Goal: Information Seeking & Learning: Learn about a topic

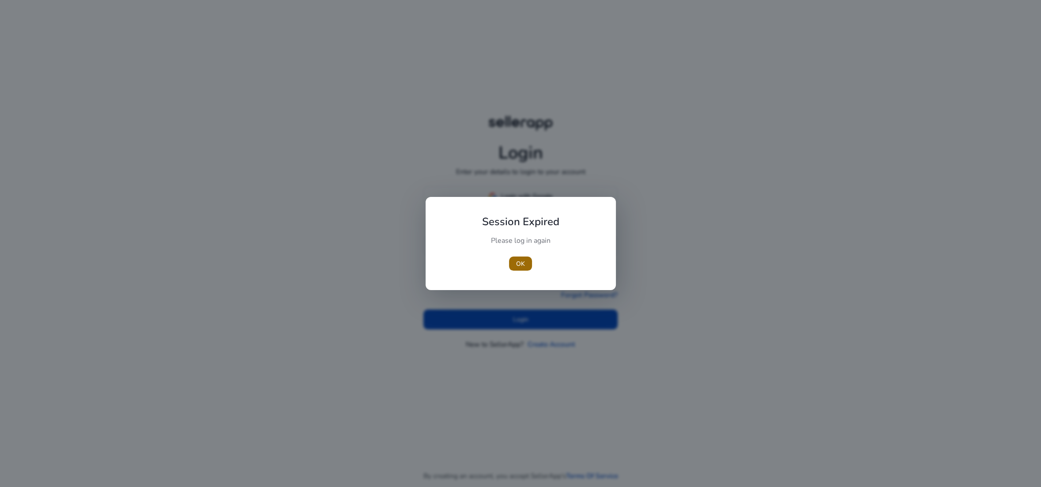
type input "**********"
click at [517, 266] on span "OK" at bounding box center [520, 263] width 9 height 9
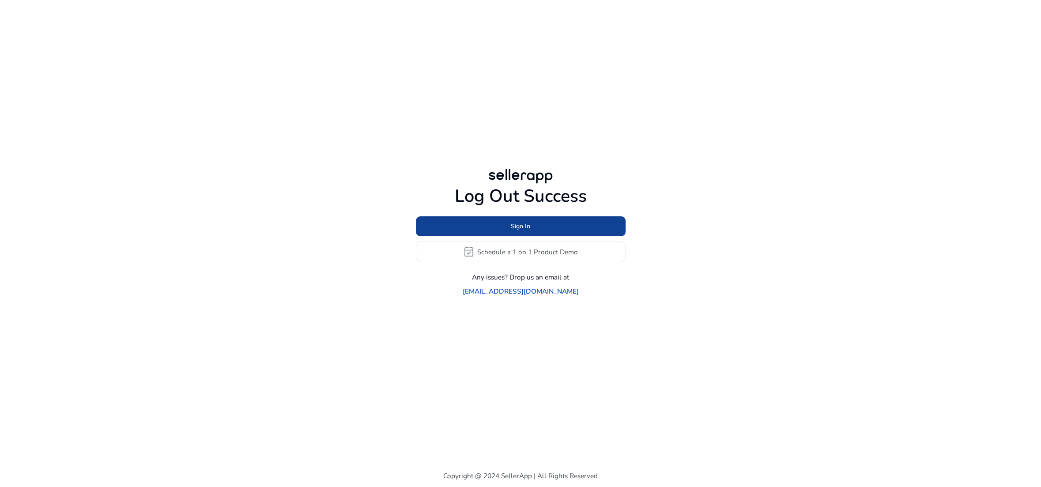
click at [502, 226] on span at bounding box center [521, 226] width 210 height 21
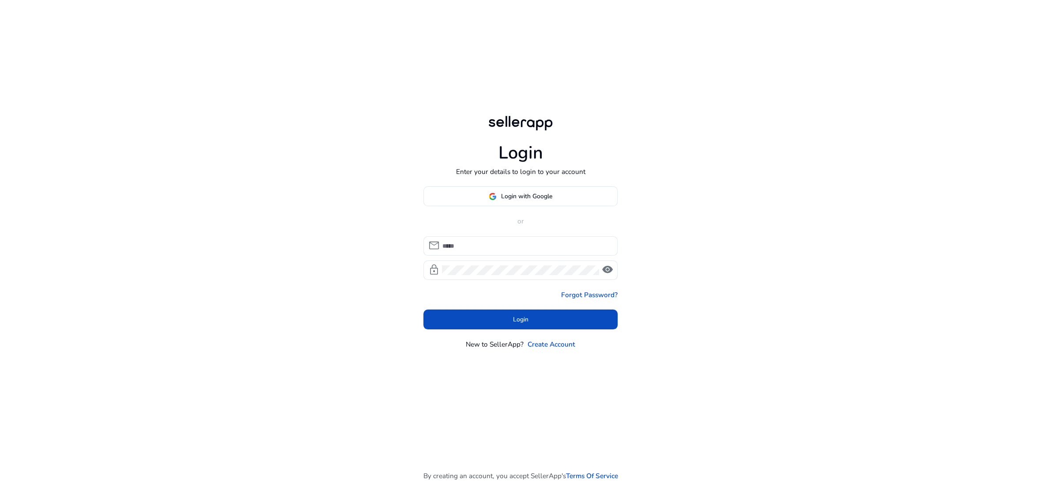
type input "**********"
click at [517, 322] on span "Login" at bounding box center [520, 319] width 15 height 9
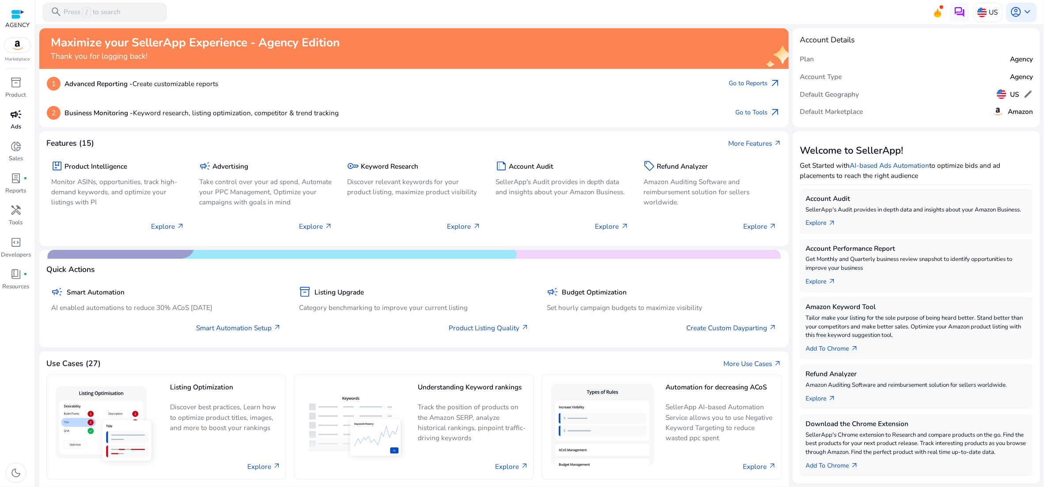
click at [15, 120] on span "campaign" at bounding box center [15, 114] width 11 height 11
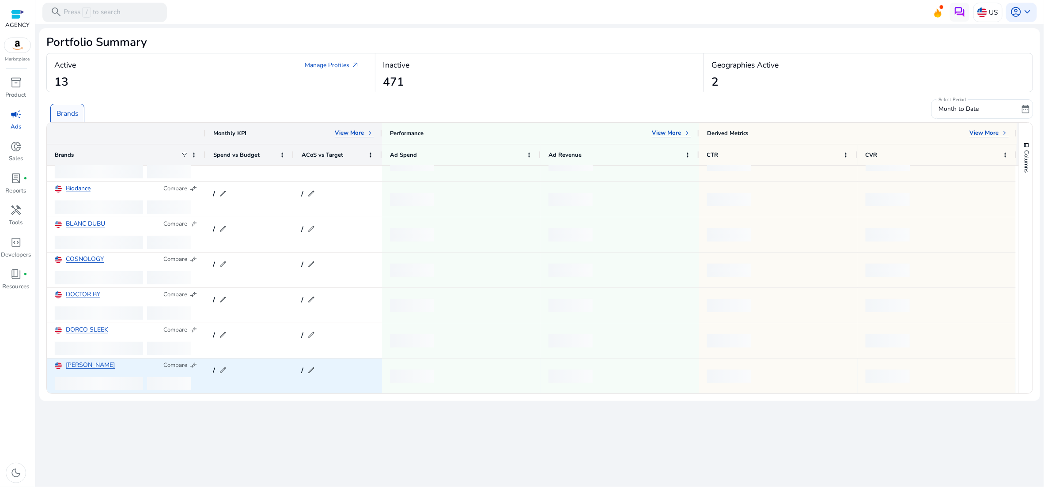
scroll to position [30, 0]
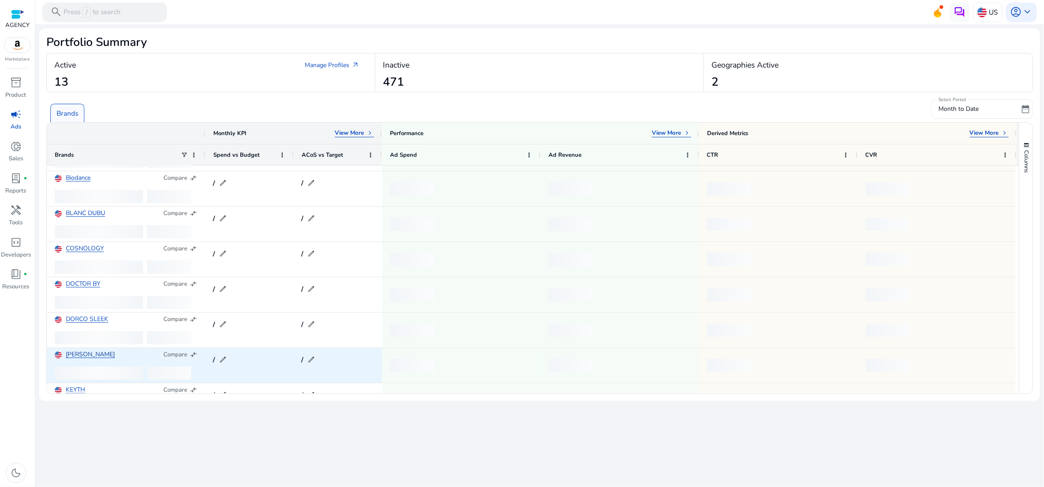
click at [76, 353] on link "[PERSON_NAME]" at bounding box center [90, 354] width 49 height 7
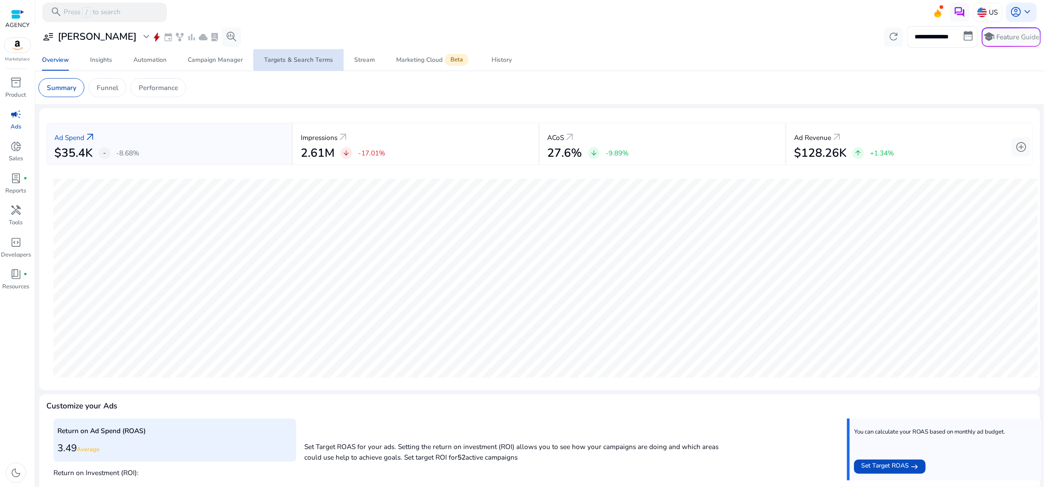
click at [312, 60] on div "Targets & Search Terms" at bounding box center [298, 60] width 69 height 6
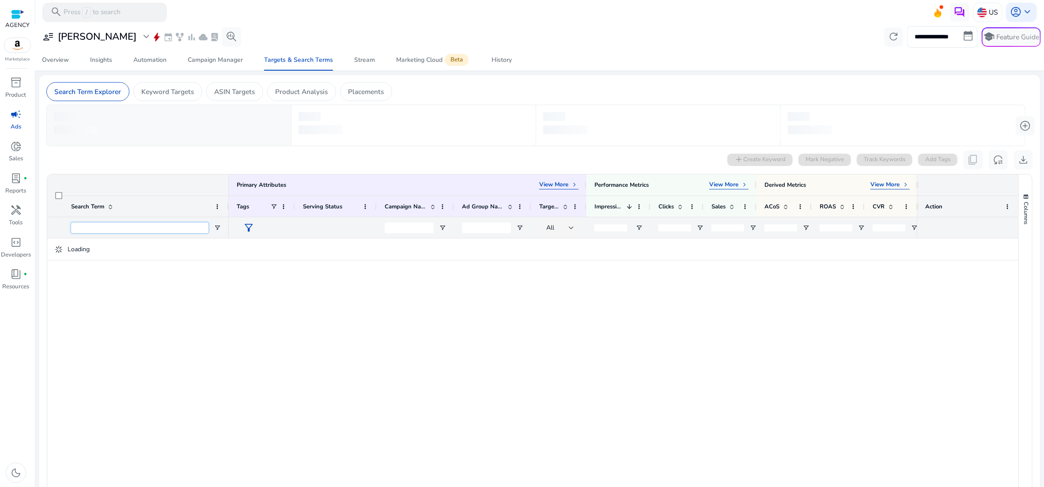
click at [158, 229] on input "Search Term Filter Input" at bounding box center [139, 228] width 137 height 11
type input "**********"
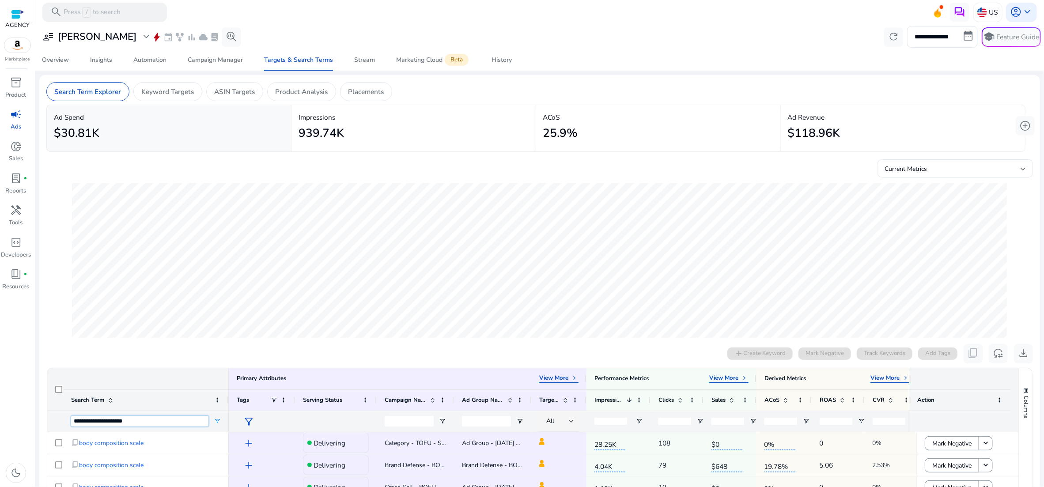
scroll to position [303, 0]
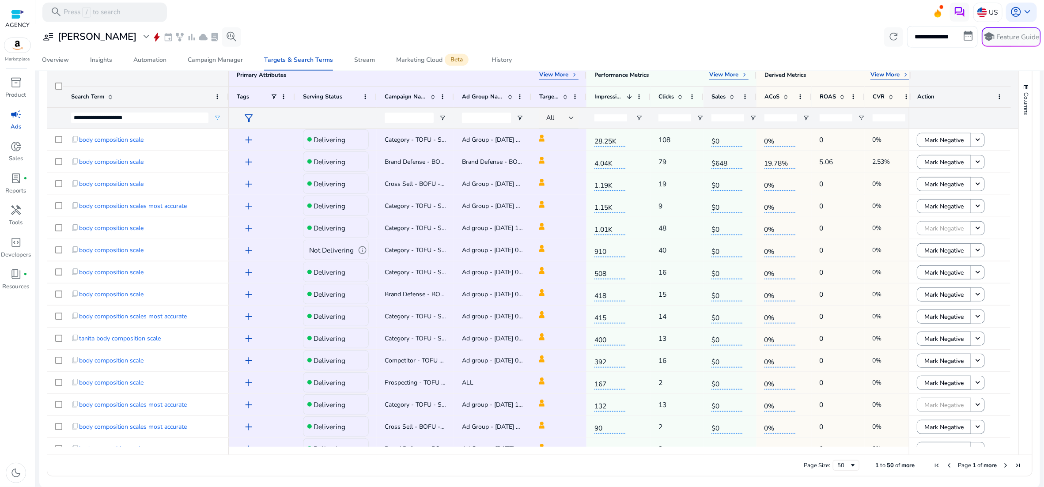
click at [736, 97] on div "Sales" at bounding box center [724, 97] width 27 height 16
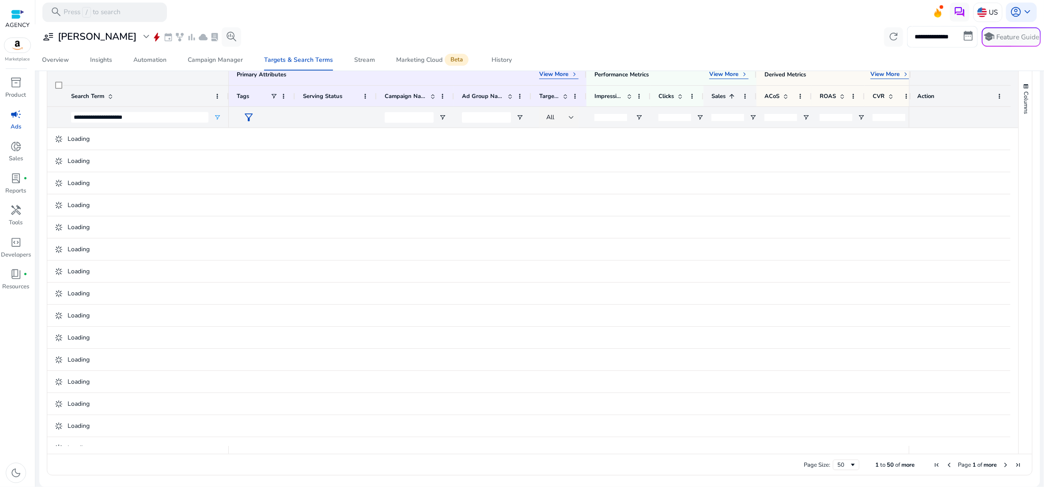
scroll to position [298, 0]
click at [736, 97] on div "Sales 1" at bounding box center [724, 97] width 27 height 16
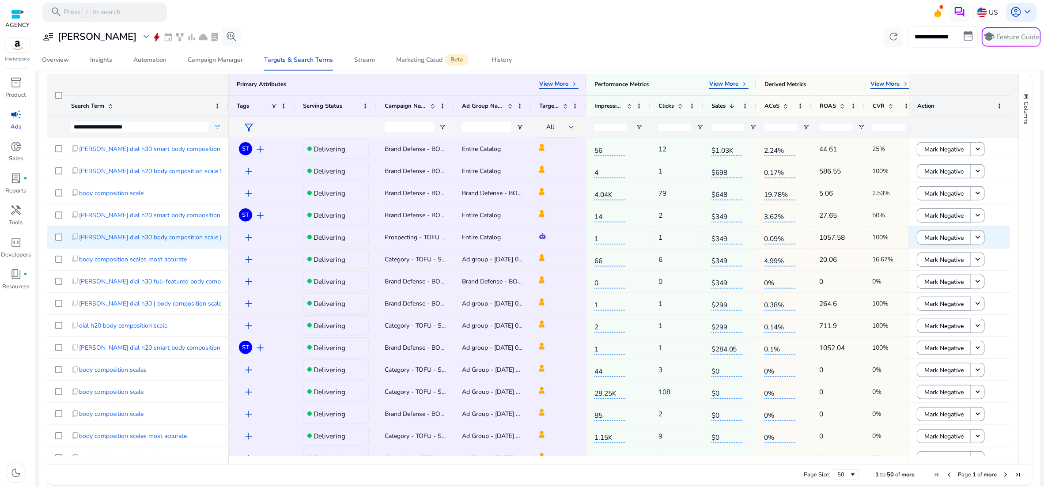
scroll to position [294, 0]
click at [219, 128] on span "Open Filter Menu" at bounding box center [217, 127] width 7 height 7
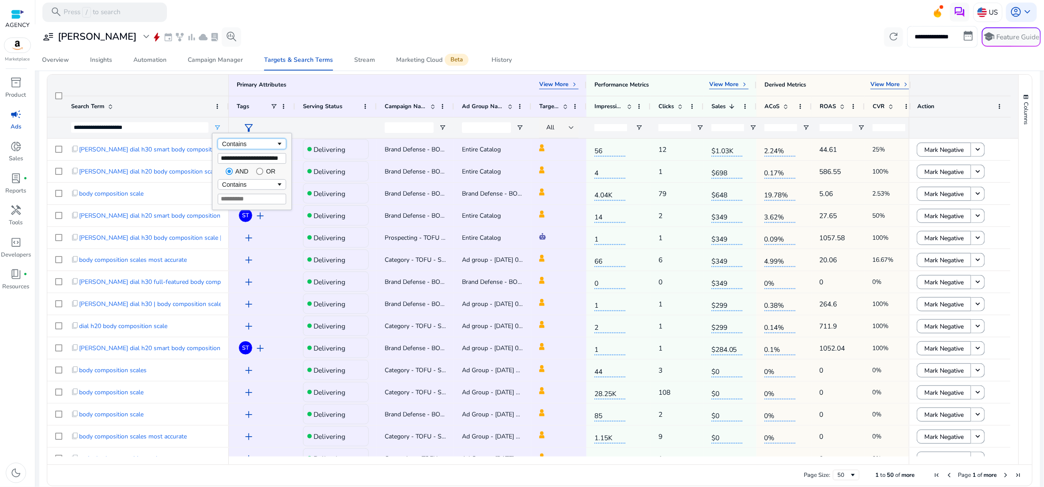
click at [259, 143] on div "Contains" at bounding box center [249, 143] width 54 height 7
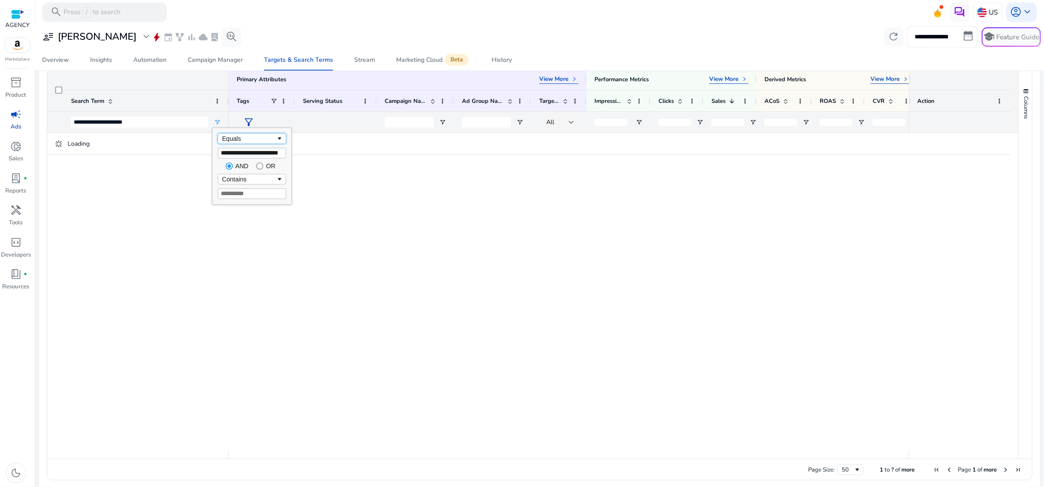
scroll to position [288, 0]
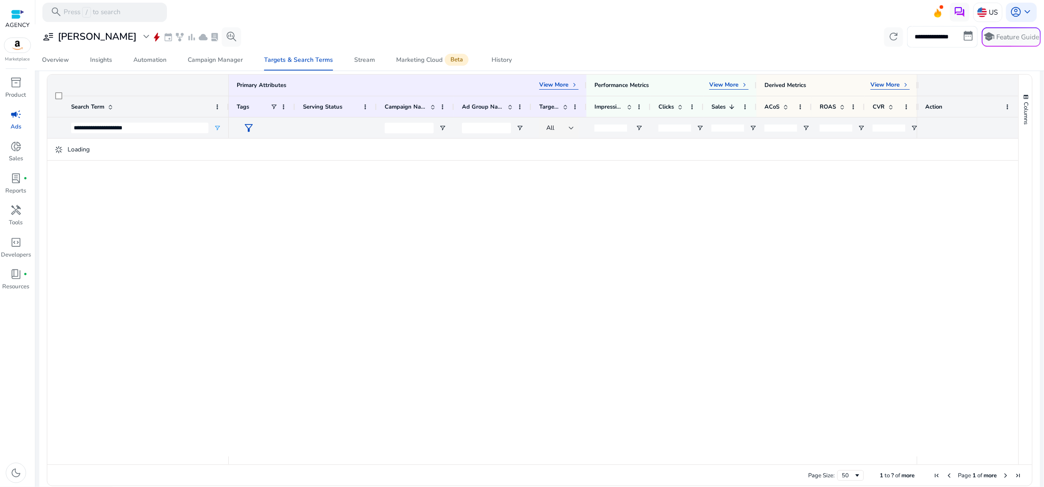
click at [309, 24] on div at bounding box center [539, 25] width 1008 height 2
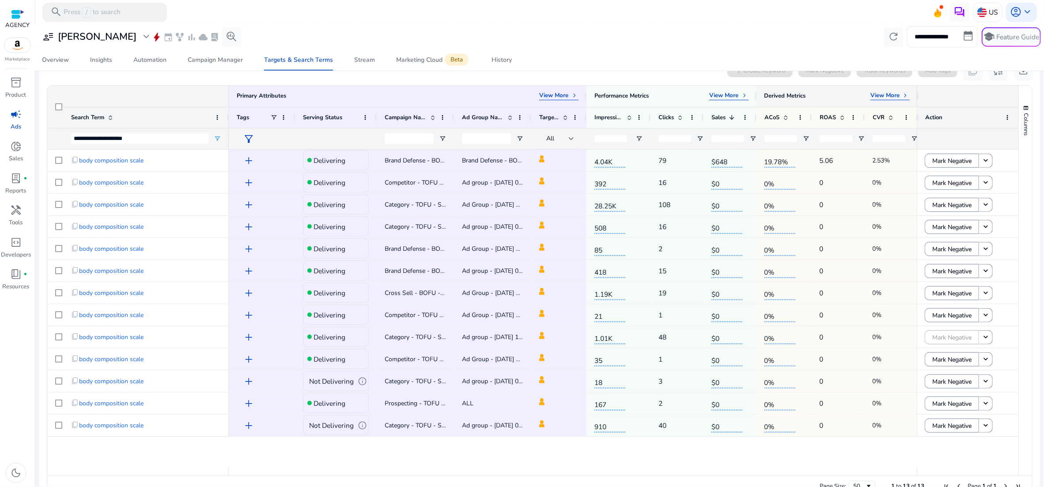
scroll to position [155, 0]
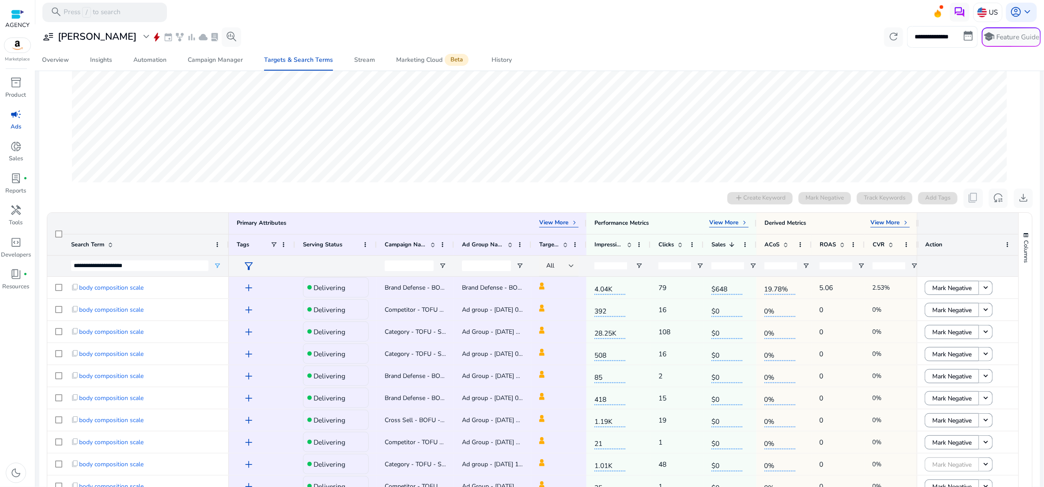
click at [932, 36] on input "**********" at bounding box center [942, 36] width 71 height 21
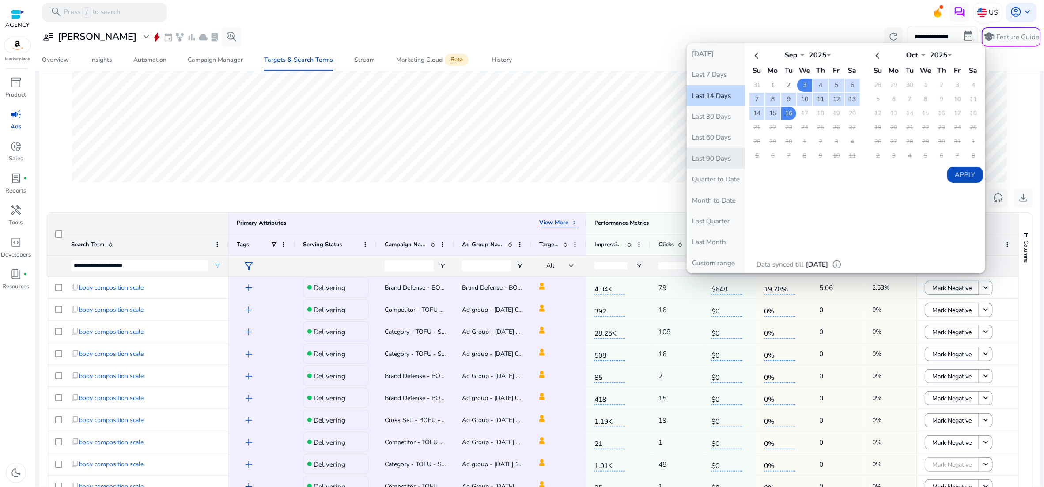
click at [721, 163] on button "Last 90 Days" at bounding box center [716, 158] width 58 height 21
type input "**********"
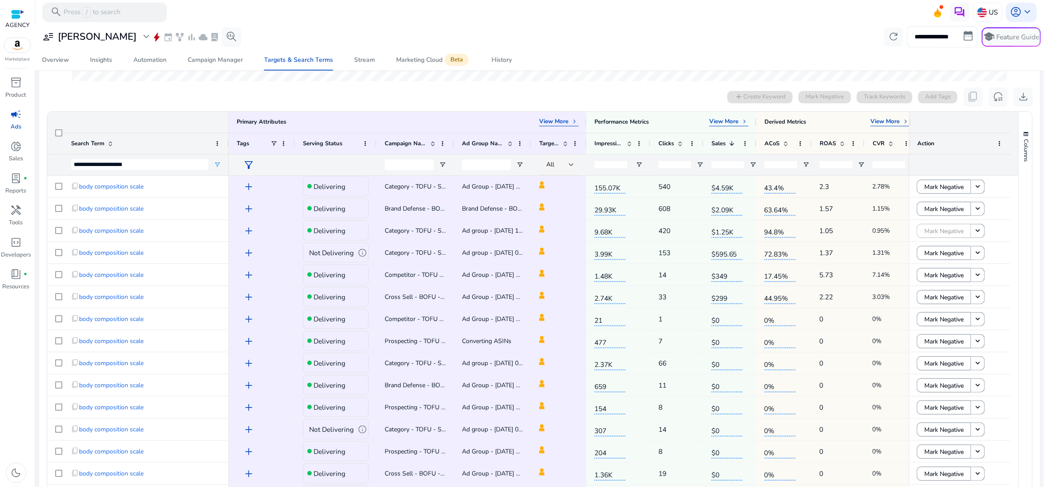
scroll to position [257, 0]
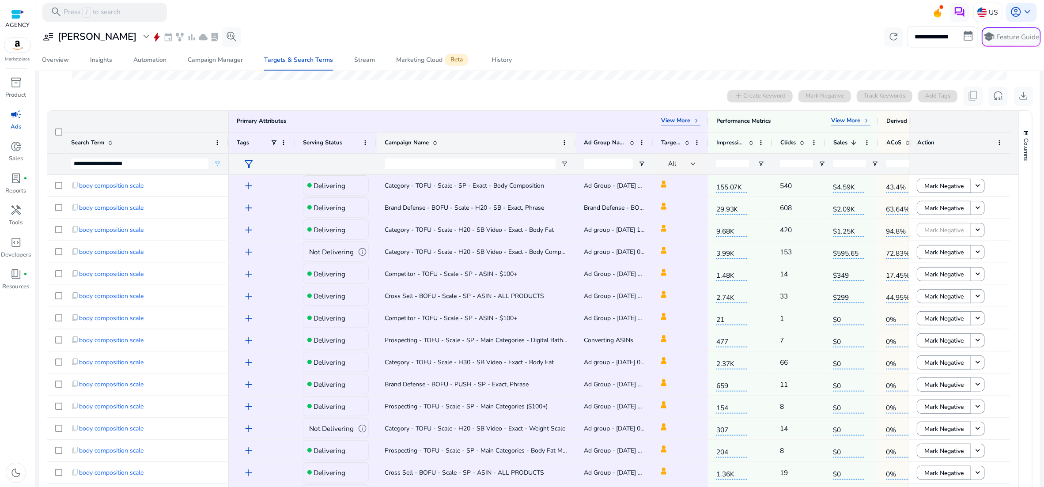
drag, startPoint x: 452, startPoint y: 141, endPoint x: 574, endPoint y: 146, distance: 122.0
click at [574, 146] on div at bounding box center [576, 142] width 4 height 21
drag, startPoint x: 376, startPoint y: 141, endPoint x: 347, endPoint y: 140, distance: 28.3
click at [348, 140] on div "Serving Status" at bounding box center [336, 142] width 82 height 21
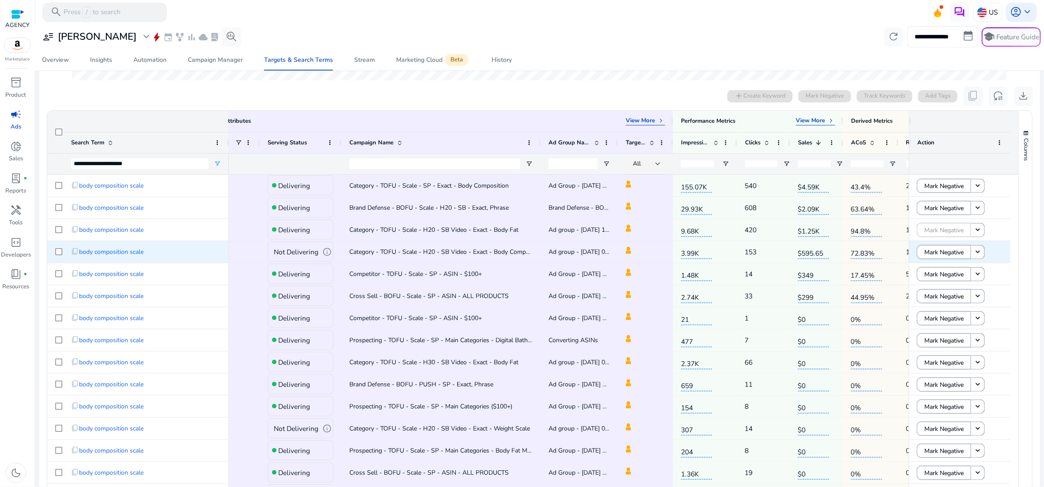
scroll to position [0, 0]
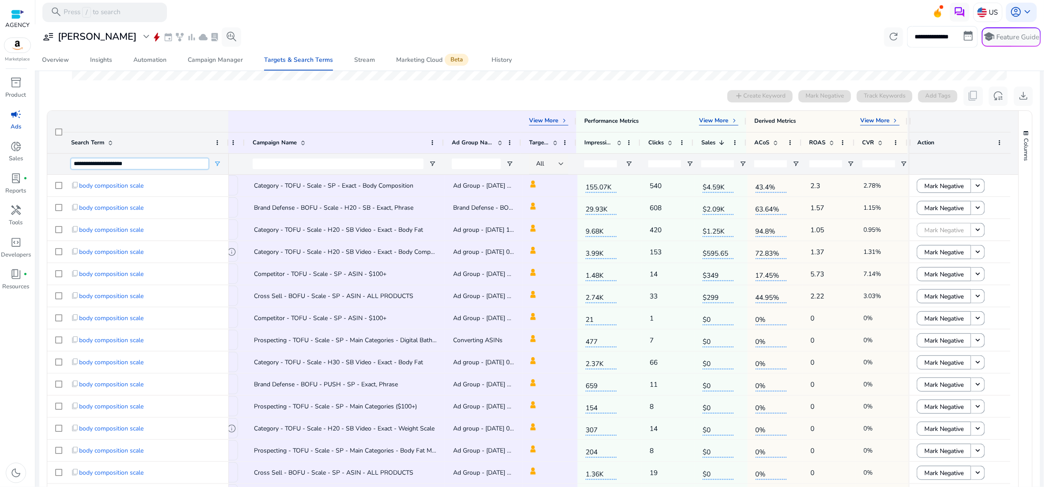
click at [115, 160] on input "**********" at bounding box center [139, 163] width 137 height 11
paste input "Search Term Filter Input"
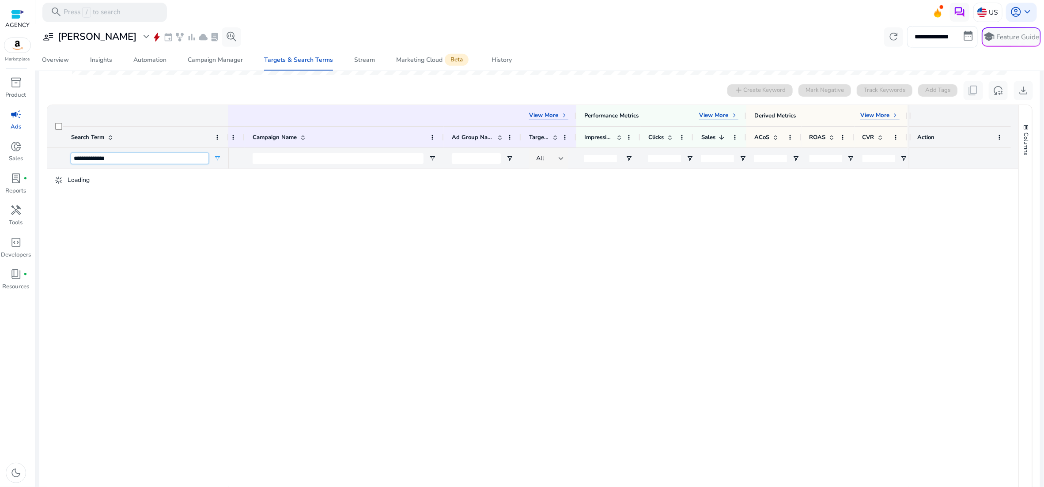
scroll to position [252, 0]
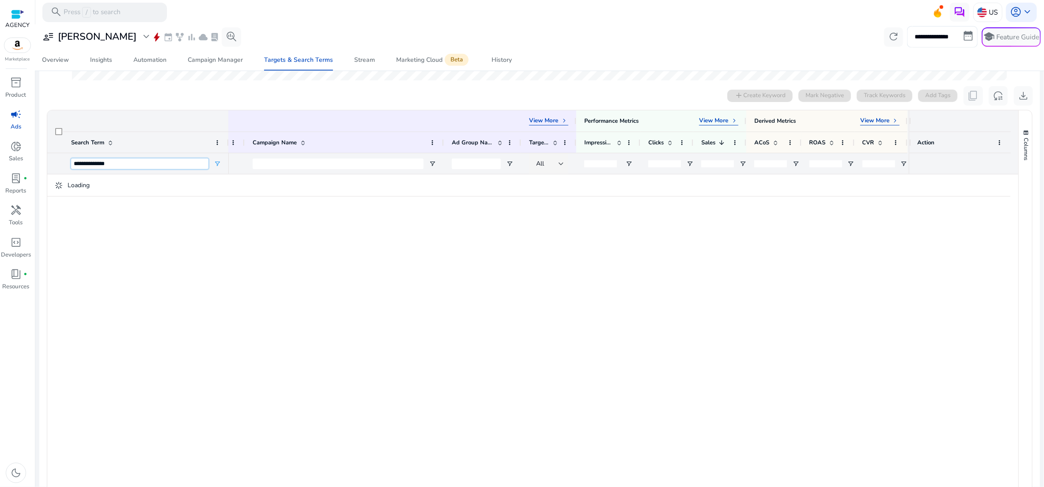
type input "**********"
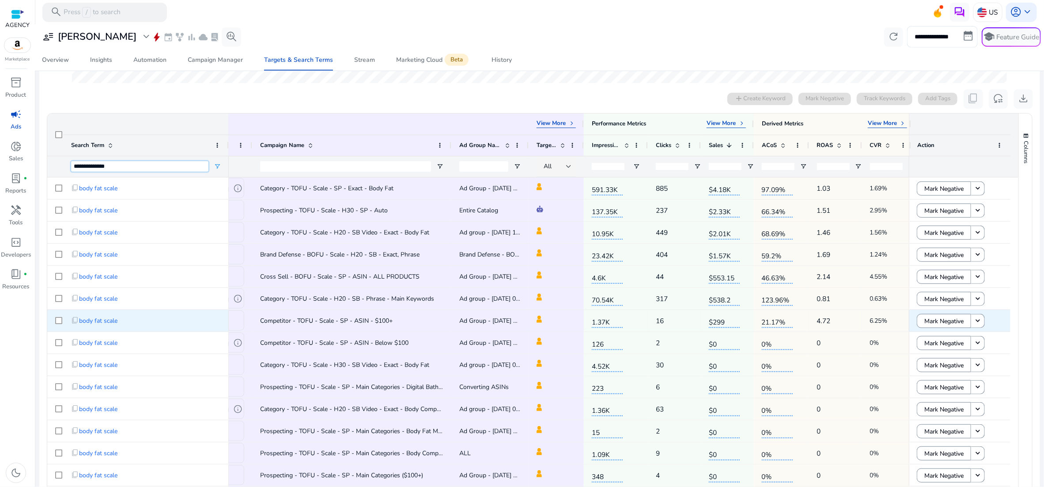
scroll to position [254, 0]
click at [632, 41] on div "**********" at bounding box center [539, 36] width 1002 height 21
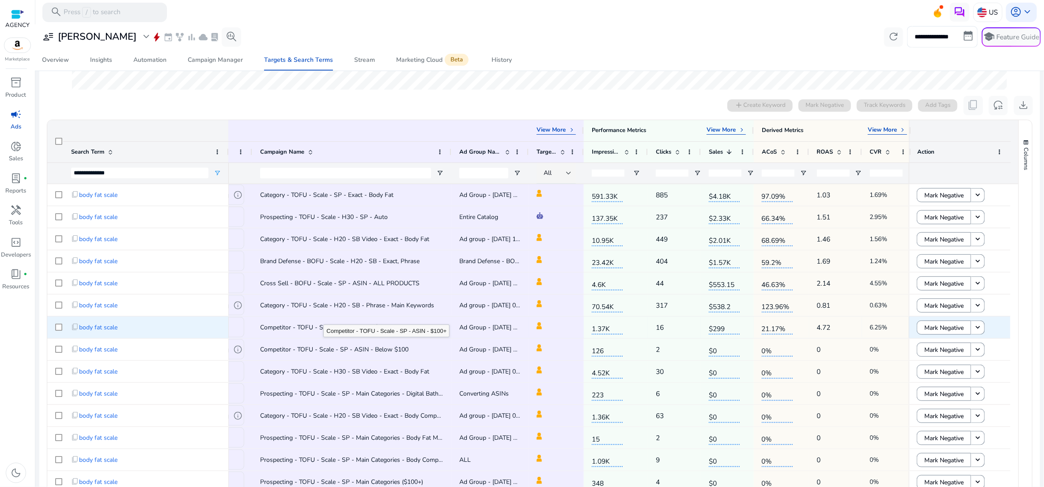
scroll to position [248, 0]
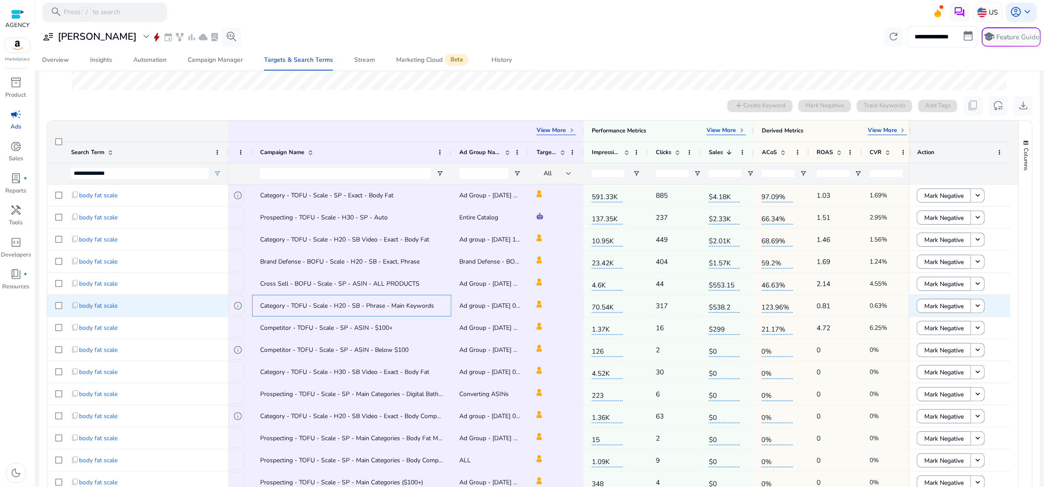
click at [404, 302] on span "Category - TOFU - Scale - H20 - SB - Phrase - Main Keywords" at bounding box center [347, 306] width 174 height 8
copy span "Category - TOFU - Scale - H20 - SB - Phrase - Main Keywords"
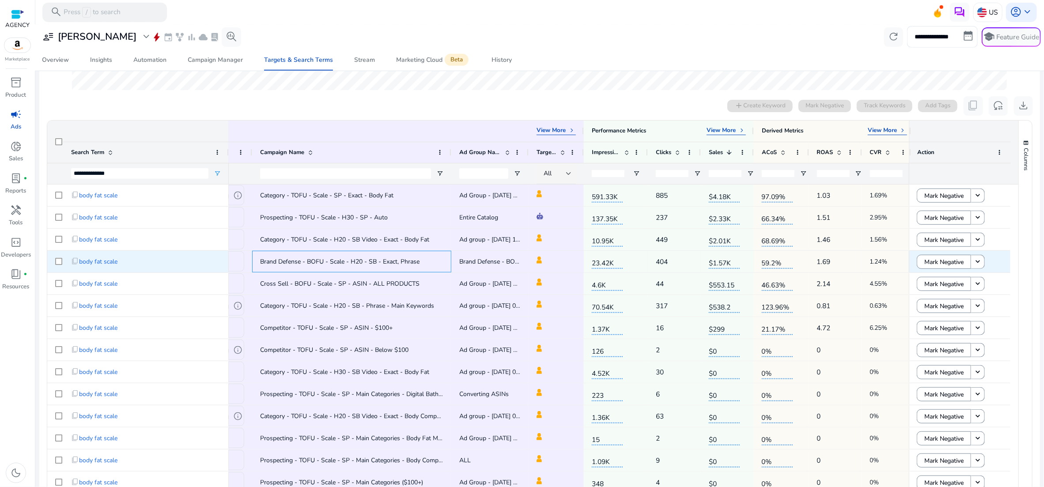
click at [363, 258] on span "Brand Defense - BOFU - Scale - H20 - SB - Exact, Phrase" at bounding box center [339, 261] width 159 height 8
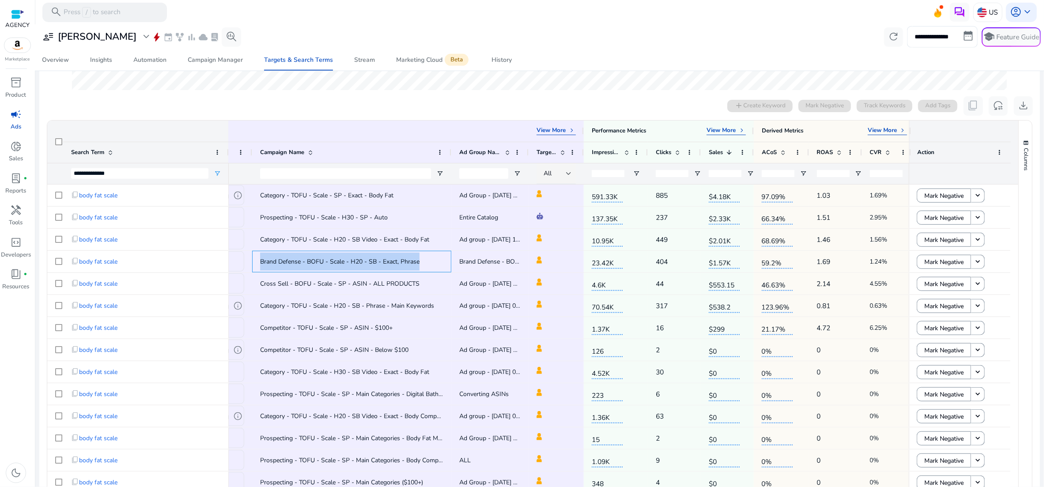
copy span "Brand Defense - BOFU - Scale - H20 - SB - Exact, Phrase"
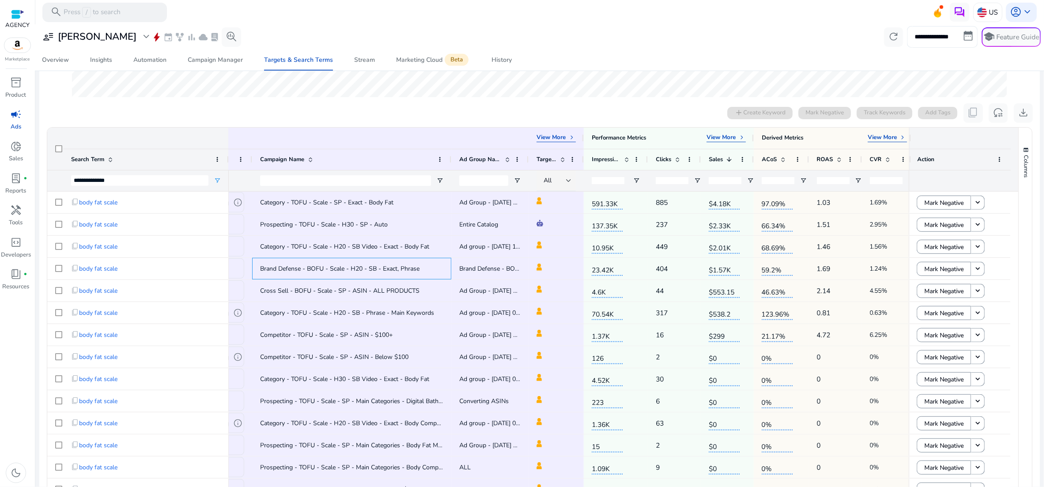
scroll to position [232, 0]
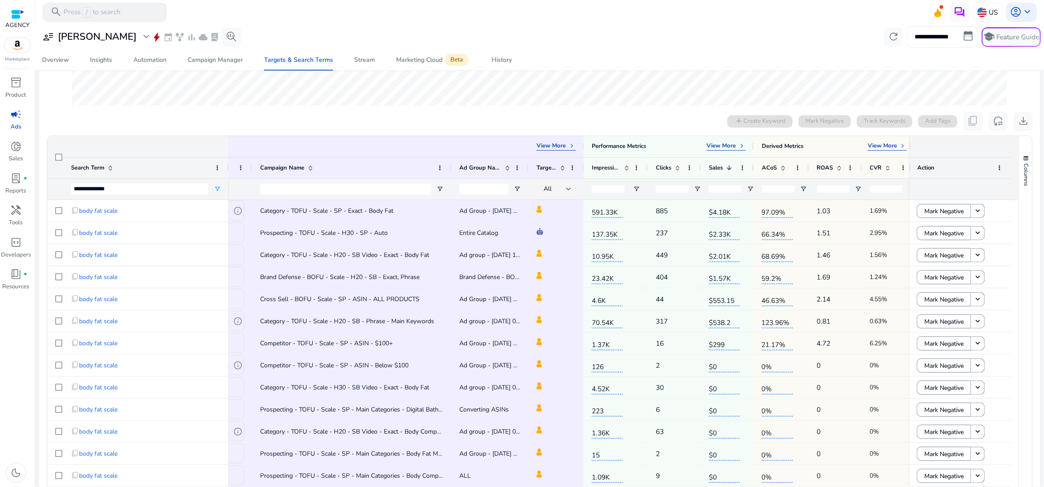
click at [959, 37] on input "**********" at bounding box center [942, 36] width 71 height 21
select select "*"
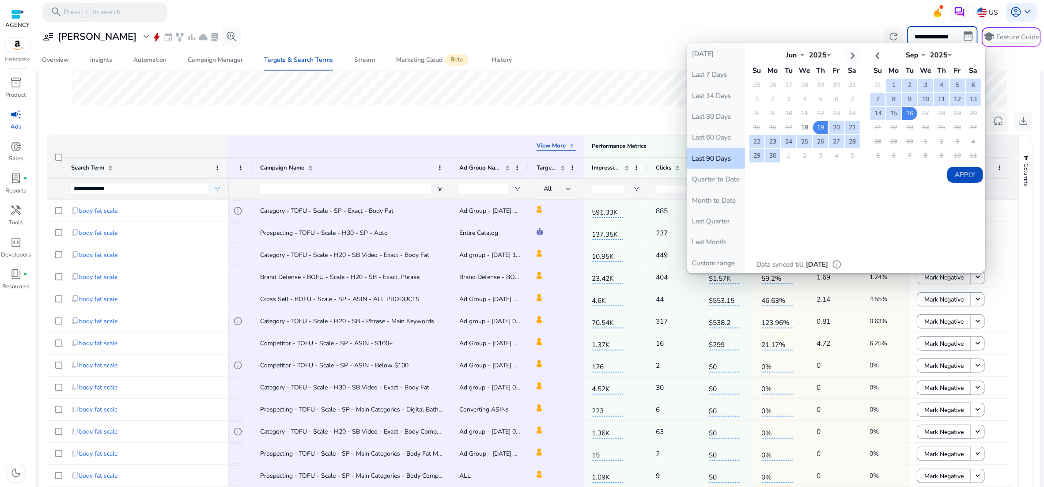
click at [845, 58] on th at bounding box center [852, 55] width 15 height 15
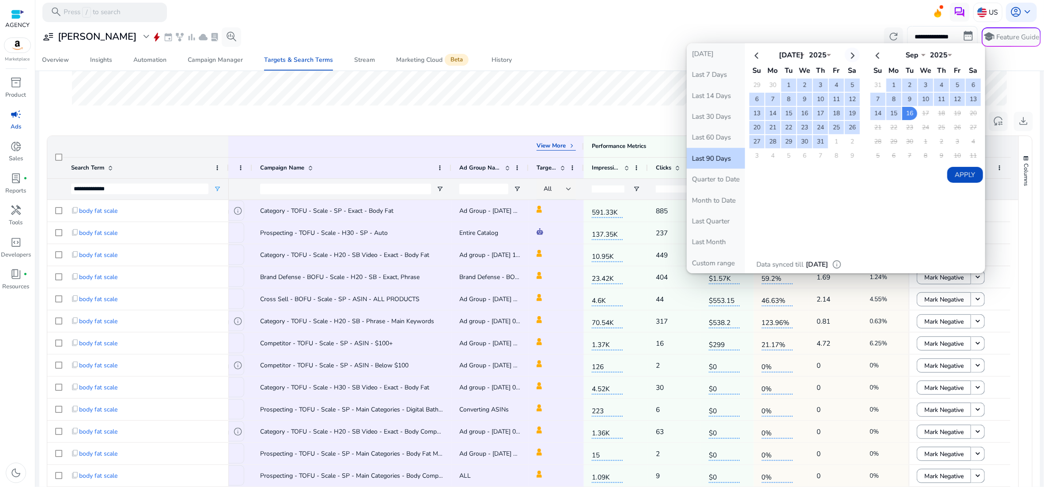
click at [845, 58] on th at bounding box center [852, 55] width 15 height 15
select select "*"
drag, startPoint x: 828, startPoint y: 84, endPoint x: 914, endPoint y: 105, distance: 88.7
click at [829, 84] on td "1" at bounding box center [836, 85] width 15 height 13
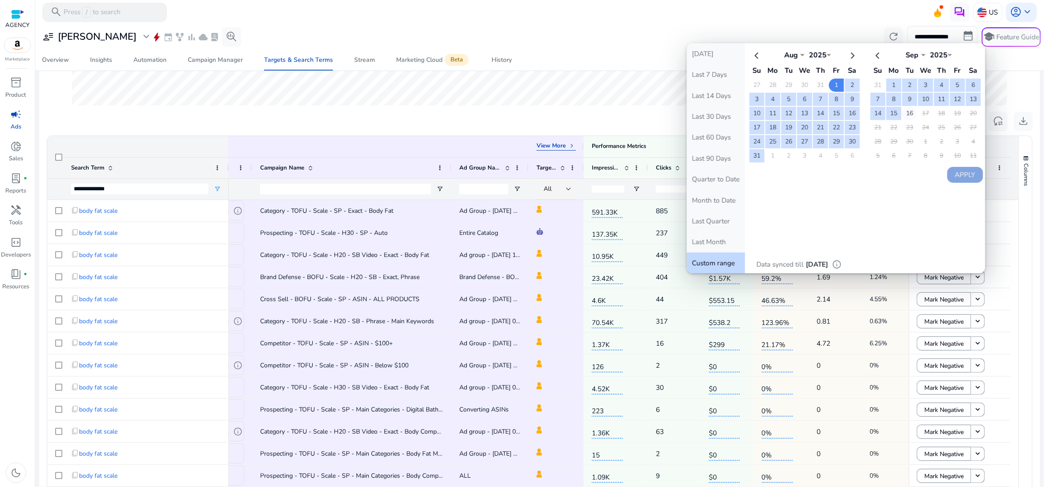
click at [902, 112] on td "16" at bounding box center [909, 113] width 15 height 13
click at [959, 173] on button "Apply" at bounding box center [965, 175] width 36 height 16
type input "**********"
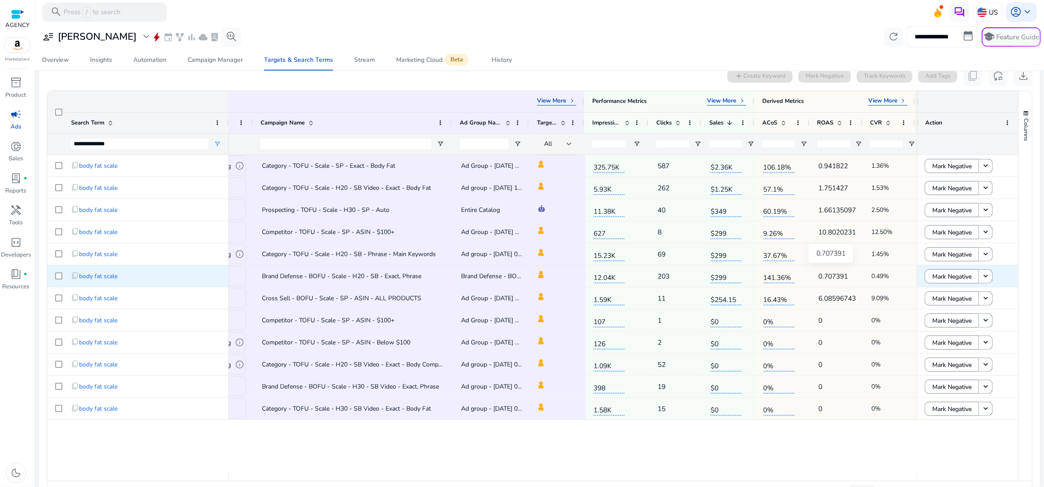
scroll to position [0, 125]
click at [739, 101] on span "keyboard_arrow_right" at bounding box center [742, 101] width 8 height 8
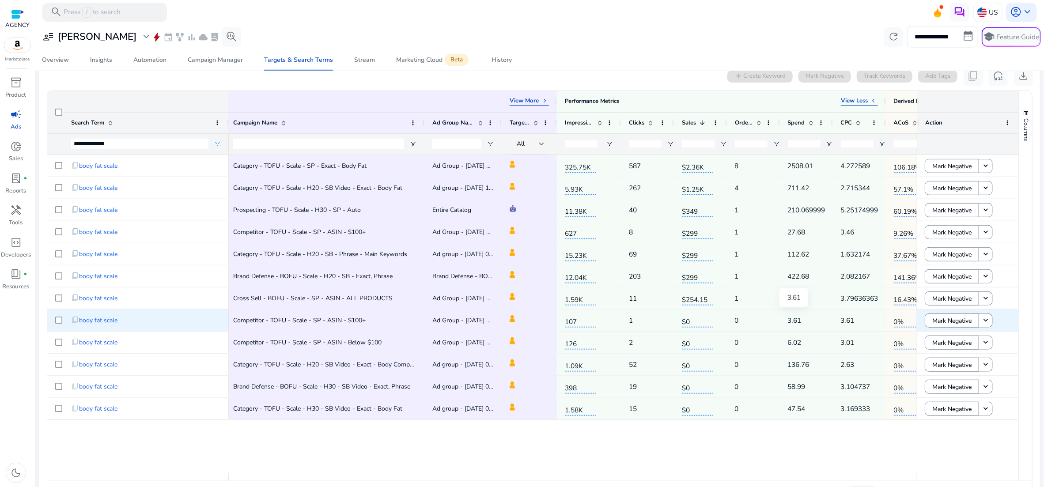
scroll to position [0, 208]
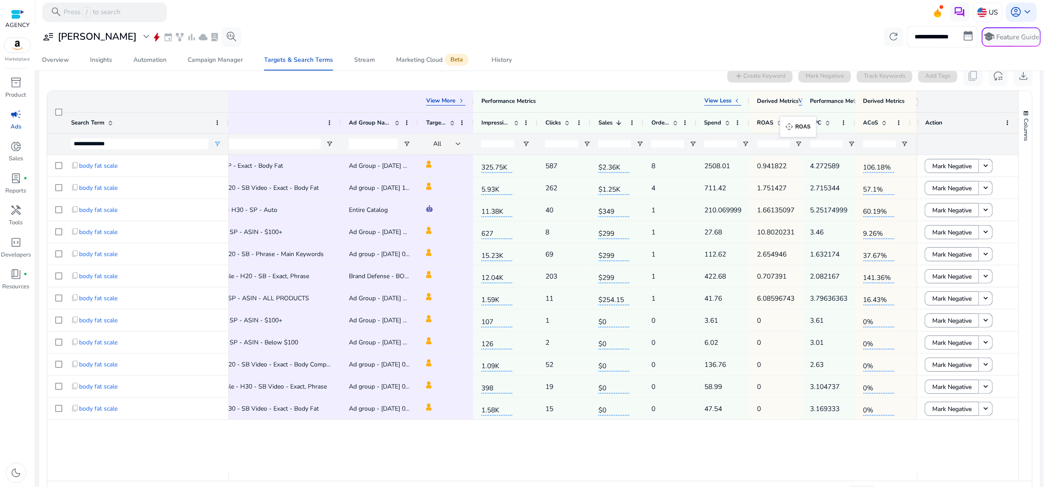
drag, startPoint x: 872, startPoint y: 124, endPoint x: 784, endPoint y: 121, distance: 87.9
